Goal: Navigation & Orientation: Find specific page/section

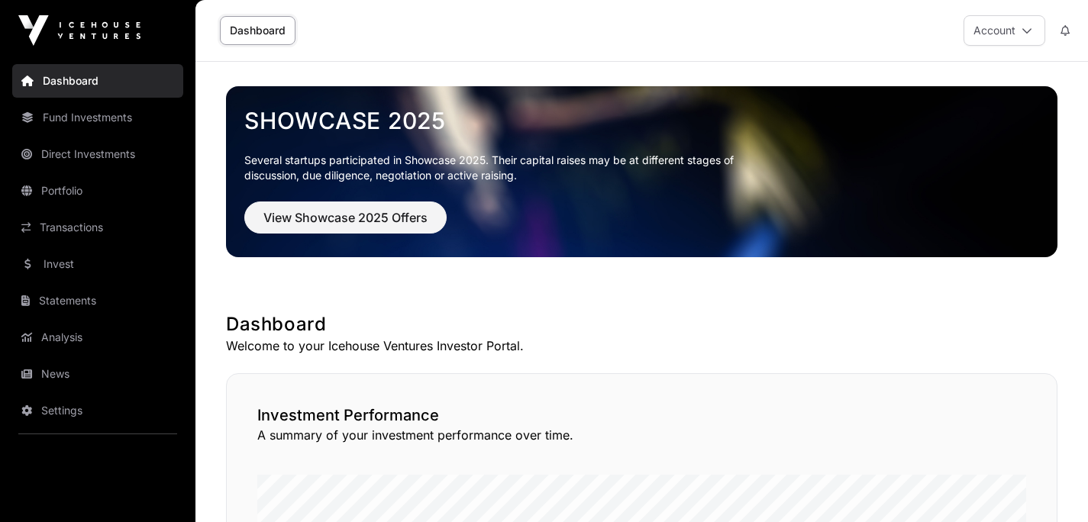
scroll to position [1050, 0]
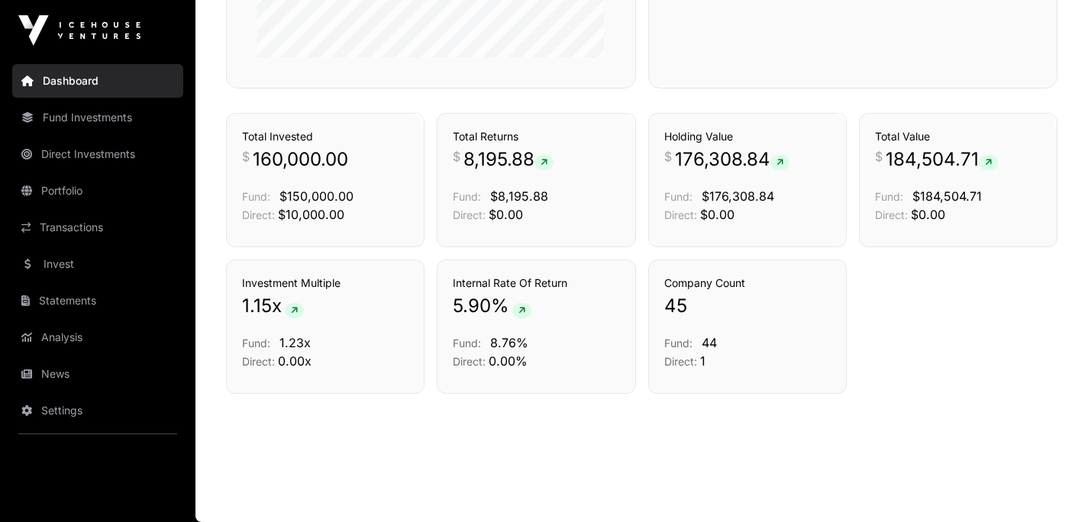
click at [111, 112] on link "Fund Investments" at bounding box center [97, 118] width 171 height 34
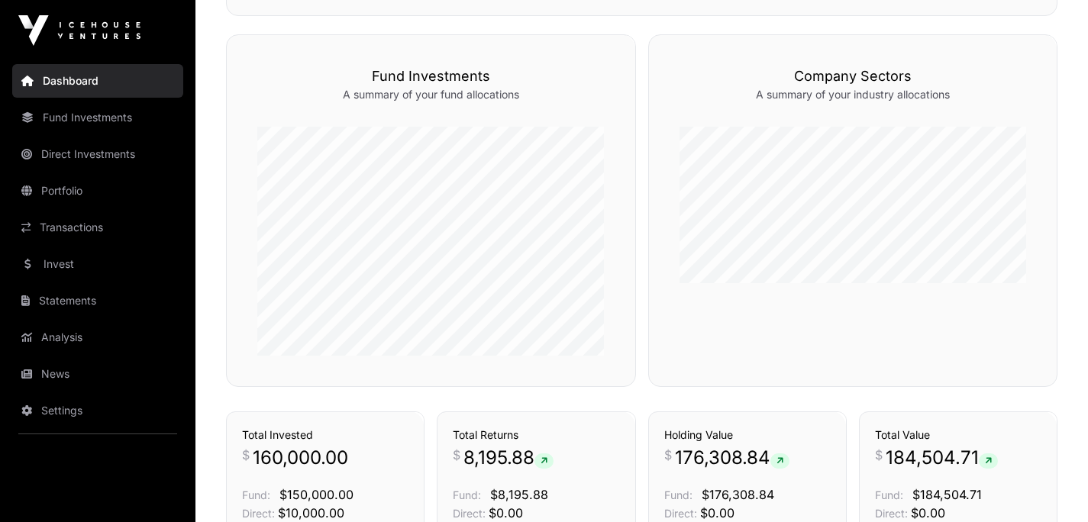
scroll to position [736, 0]
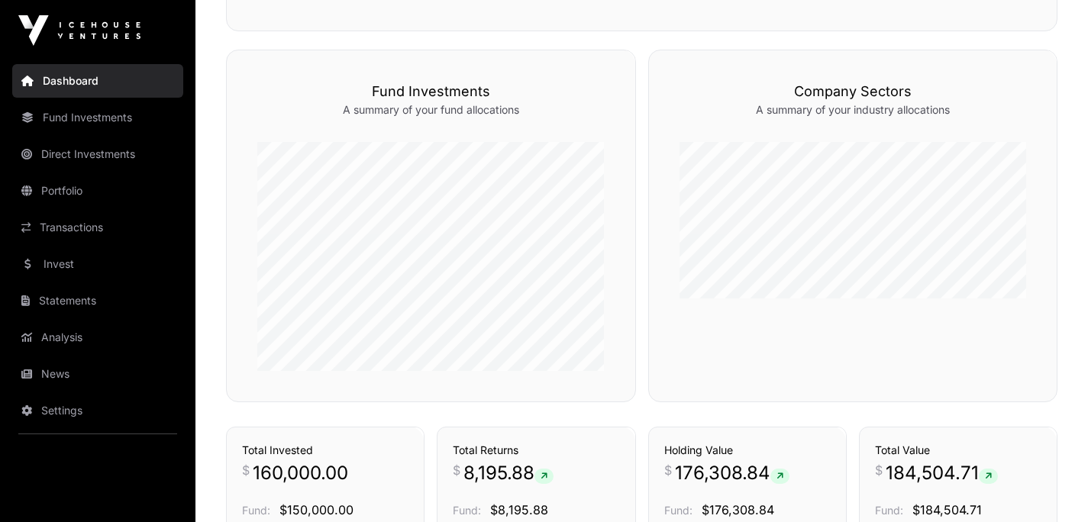
click at [112, 118] on link "Fund Investments" at bounding box center [97, 118] width 171 height 34
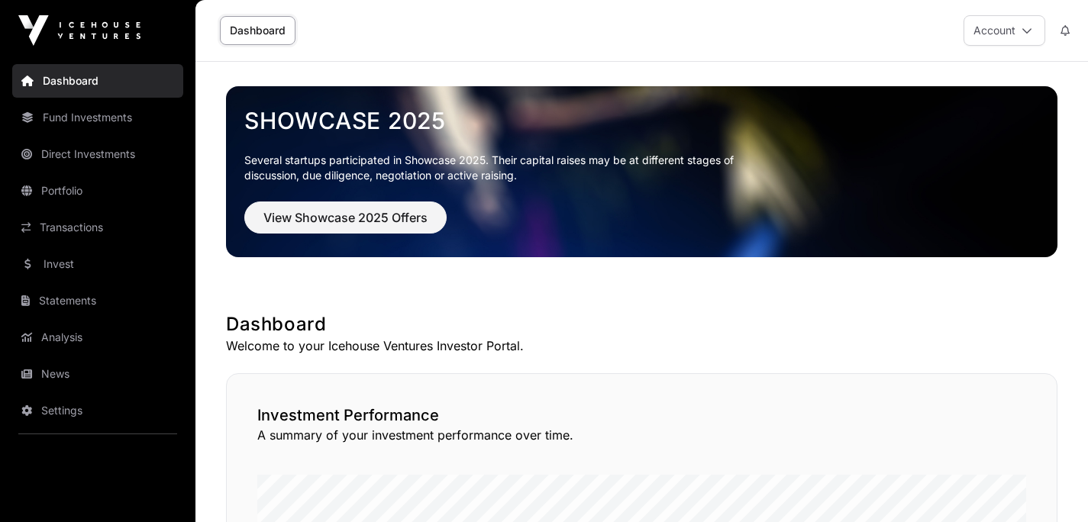
click at [102, 117] on link "Fund Investments" at bounding box center [97, 118] width 171 height 34
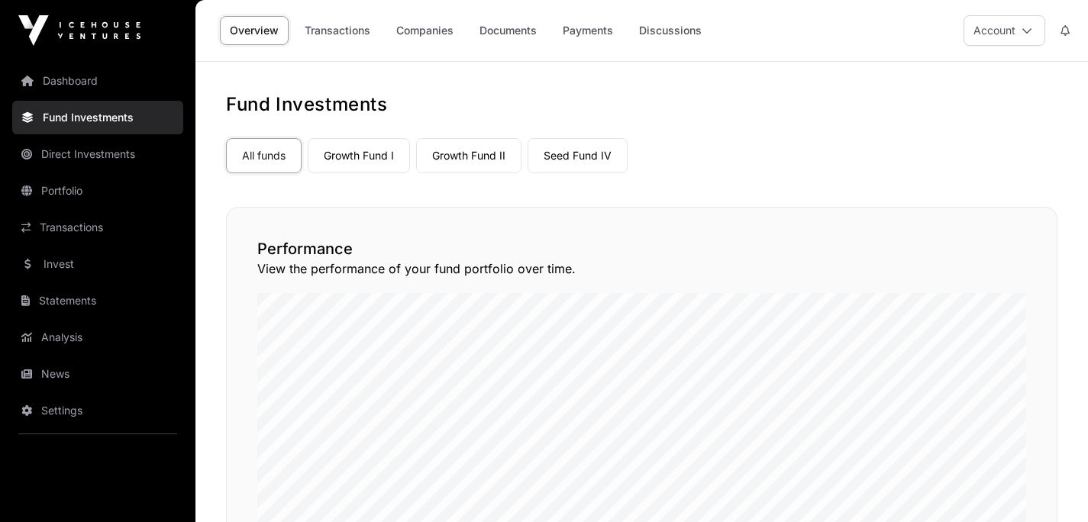
click at [570, 150] on link "Seed Fund IV" at bounding box center [578, 155] width 100 height 35
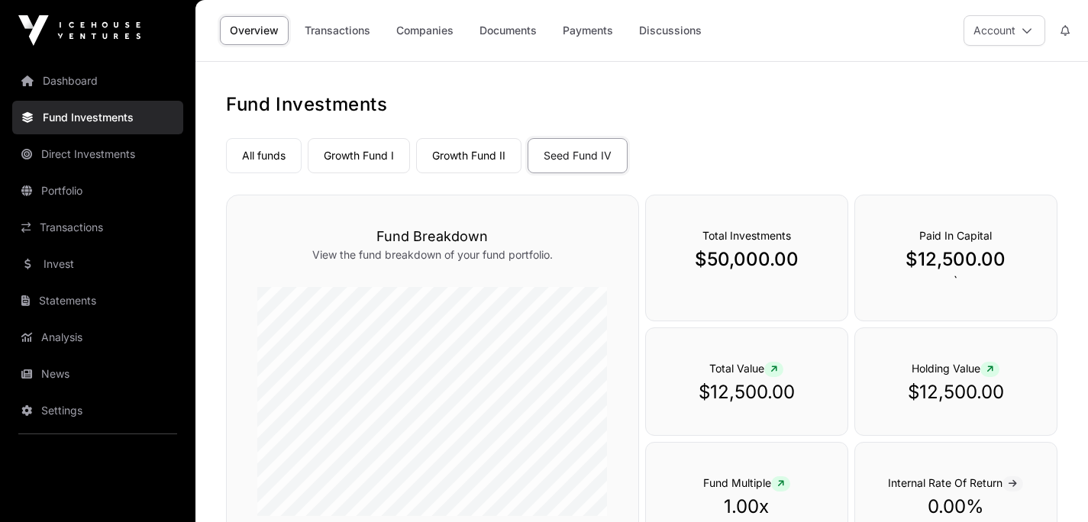
click at [426, 31] on link "Companies" at bounding box center [424, 30] width 77 height 29
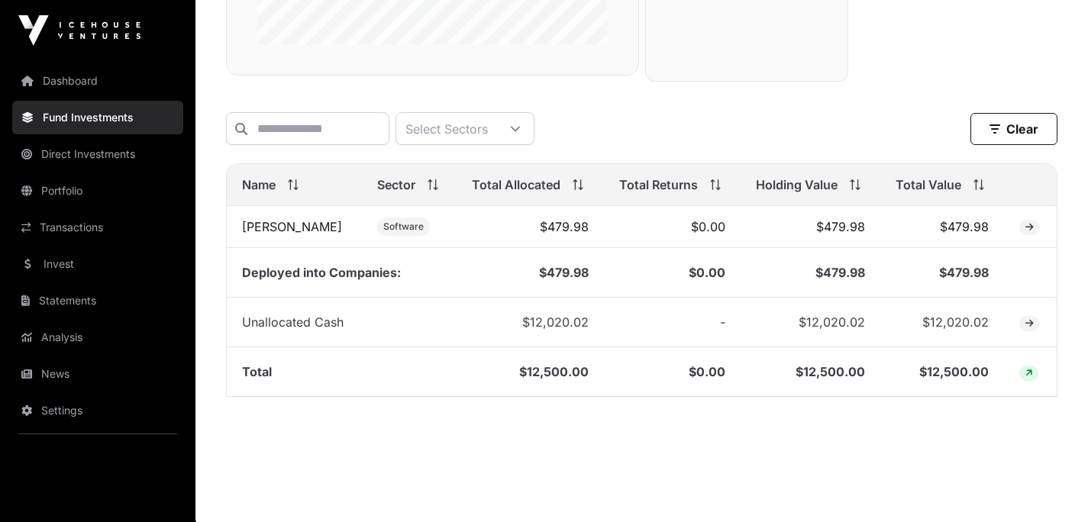
scroll to position [498, 0]
